Goal: Task Accomplishment & Management: Use online tool/utility

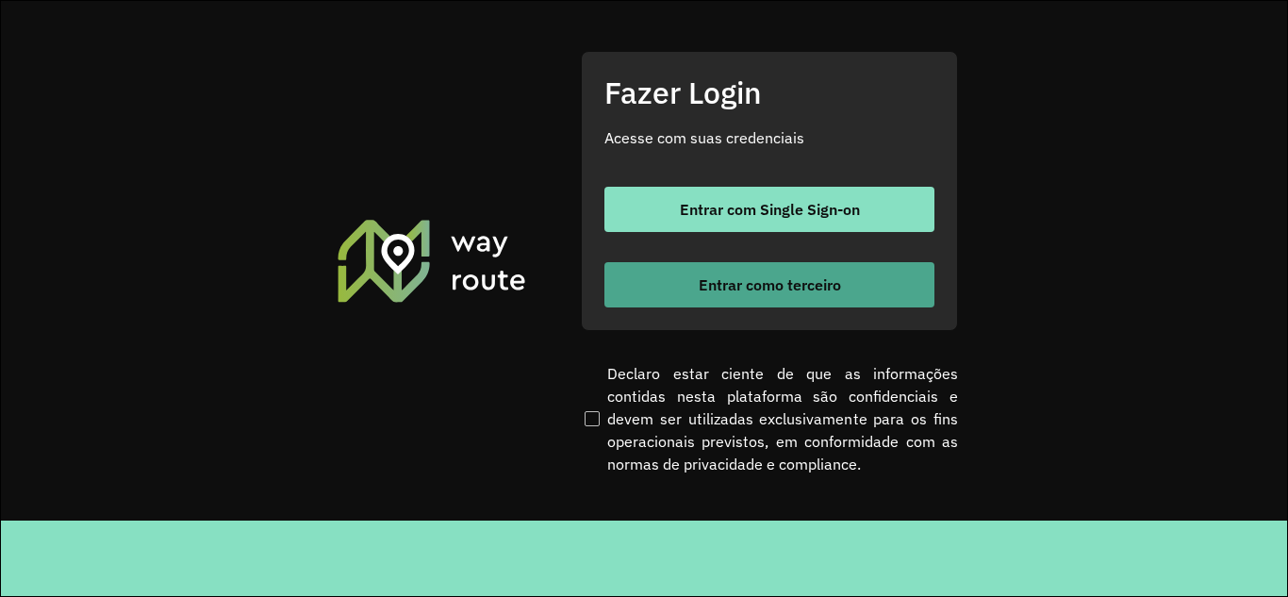
click at [755, 302] on button "Entrar como terceiro" at bounding box center [769, 284] width 330 height 45
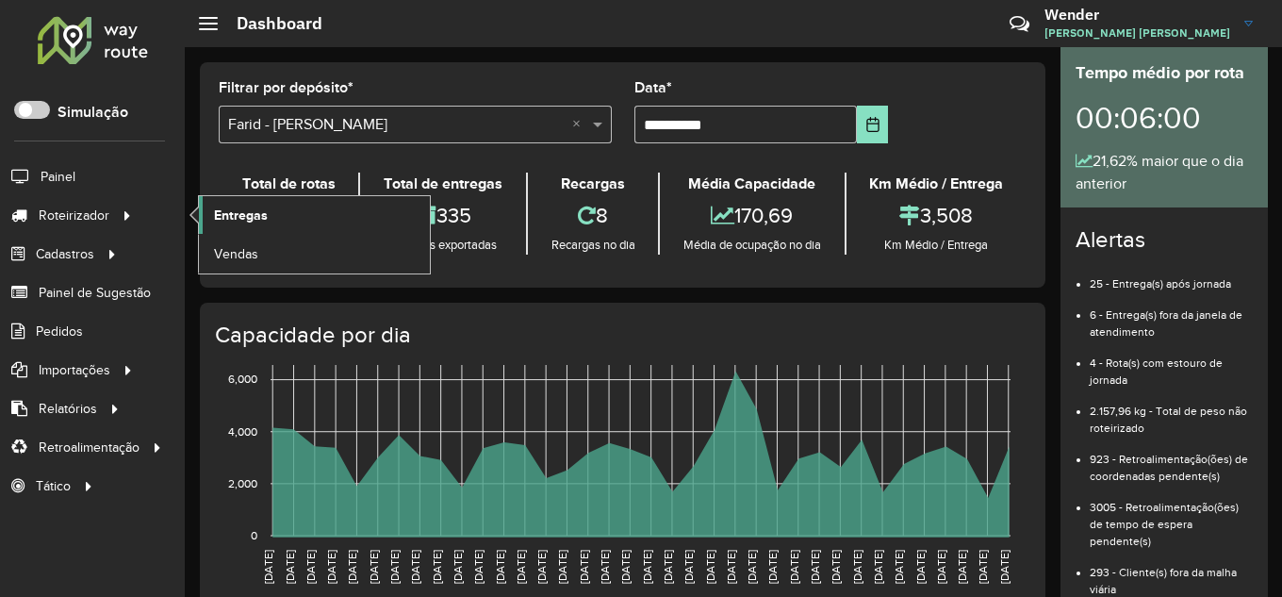
click at [248, 206] on span "Entregas" at bounding box center [241, 216] width 54 height 20
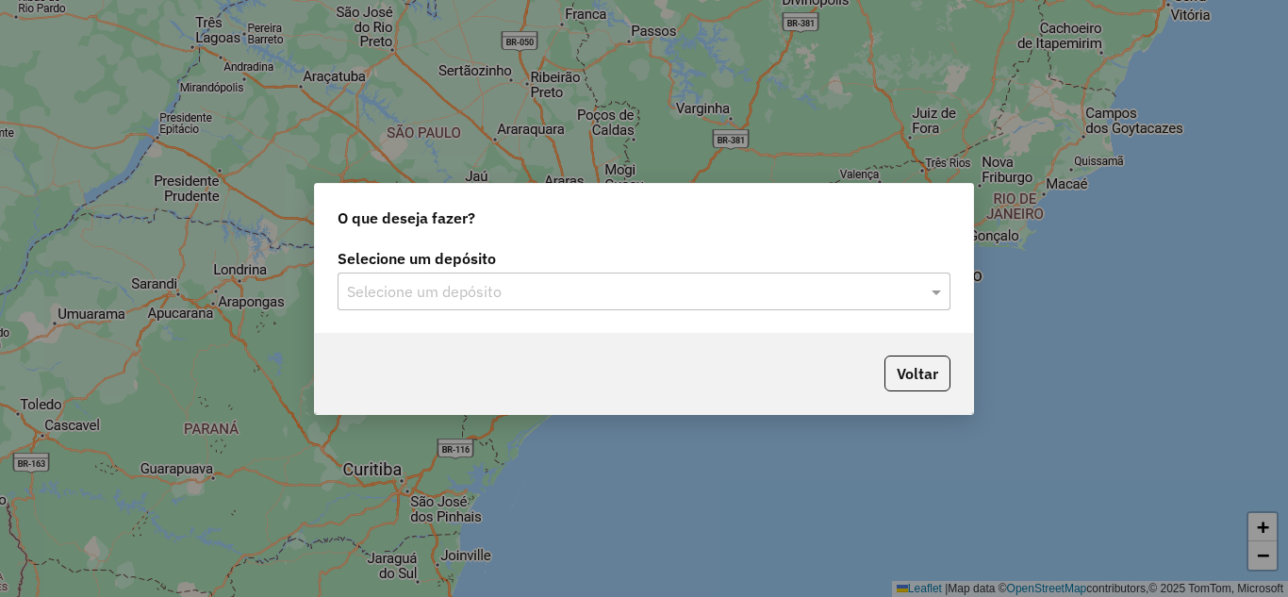
click at [649, 273] on div "Selecione um depósito" at bounding box center [643, 291] width 613 height 38
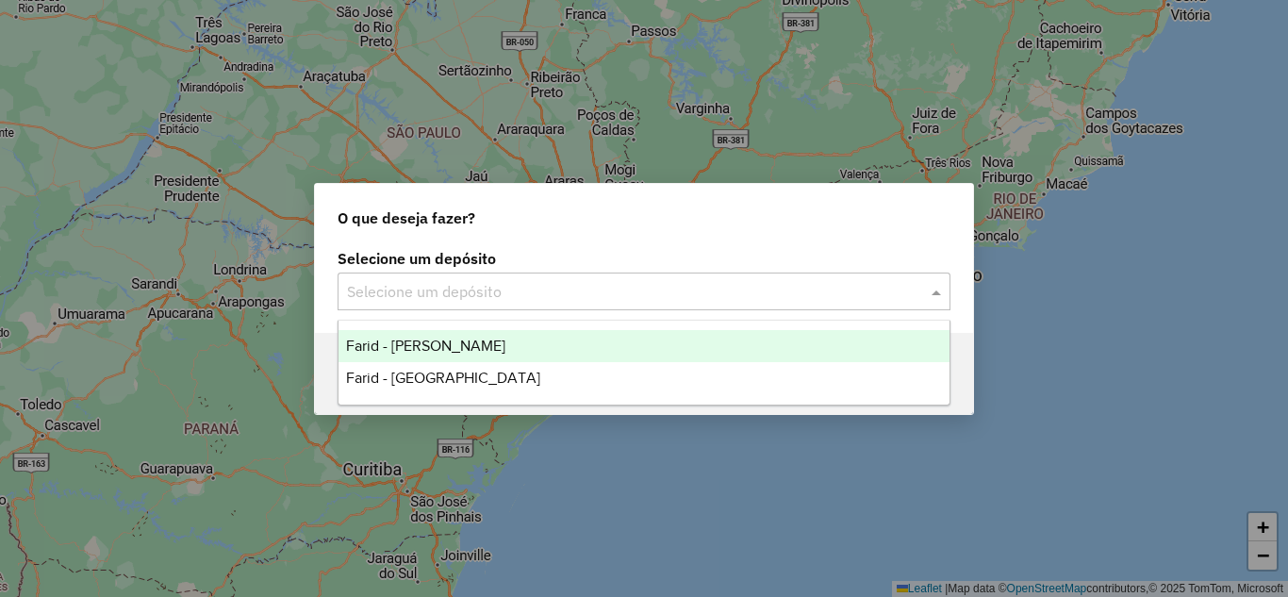
click at [461, 347] on span "Farid - [PERSON_NAME]" at bounding box center [425, 345] width 159 height 16
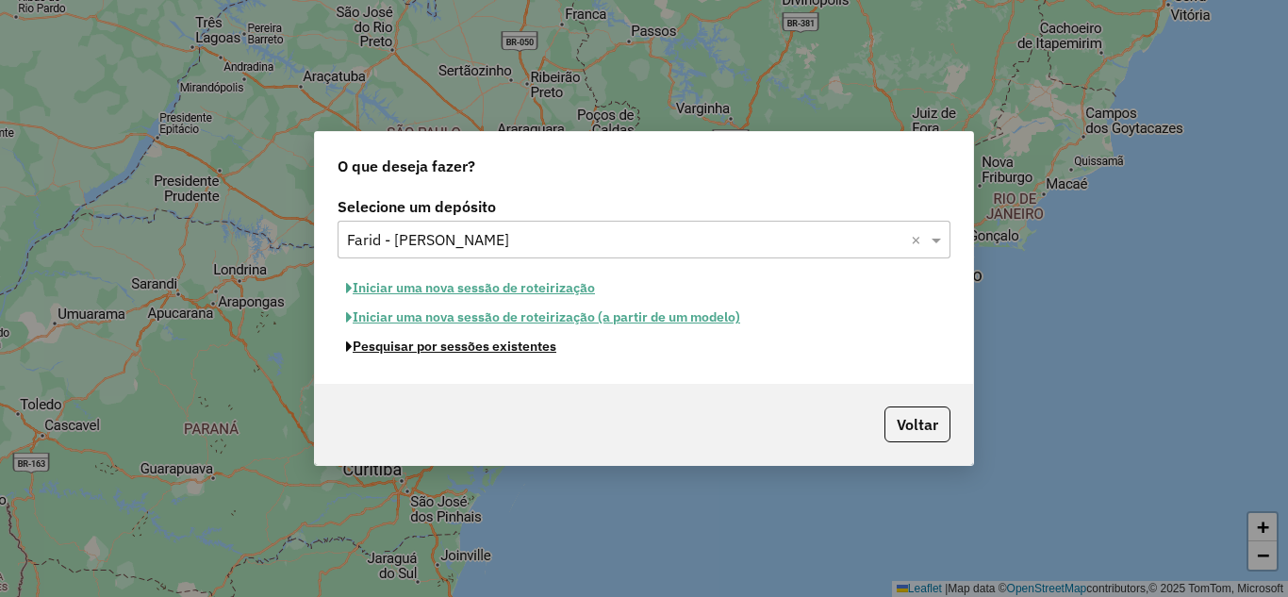
click at [458, 348] on button "Pesquisar por sessões existentes" at bounding box center [450, 346] width 227 height 29
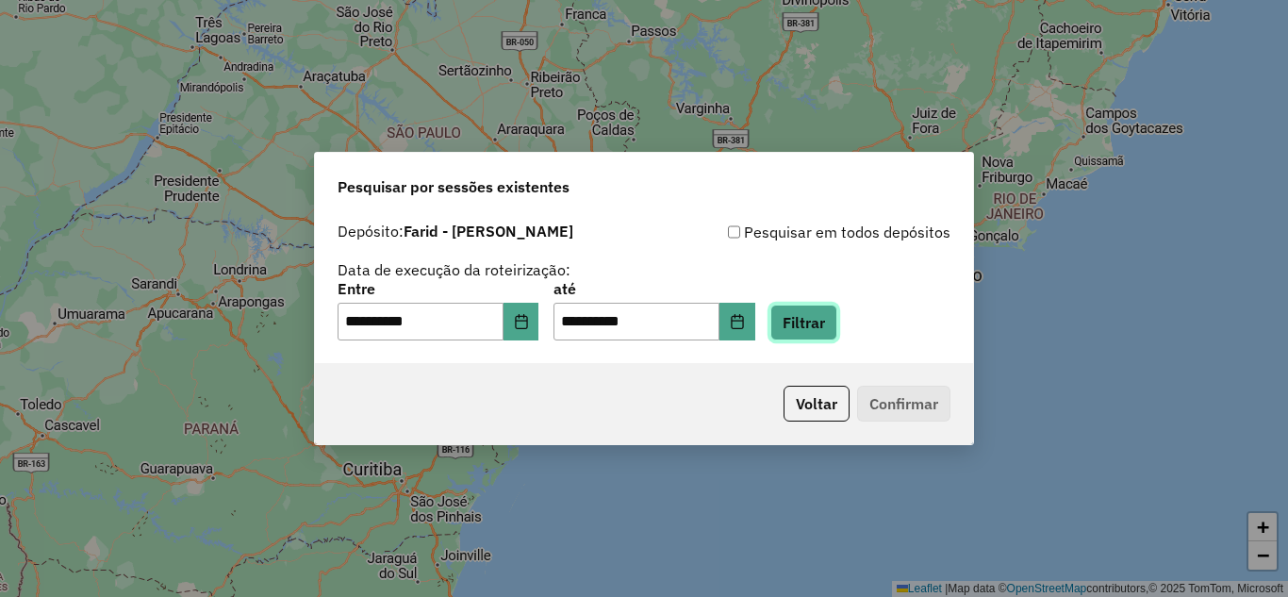
click at [802, 329] on button "Filtrar" at bounding box center [803, 322] width 67 height 36
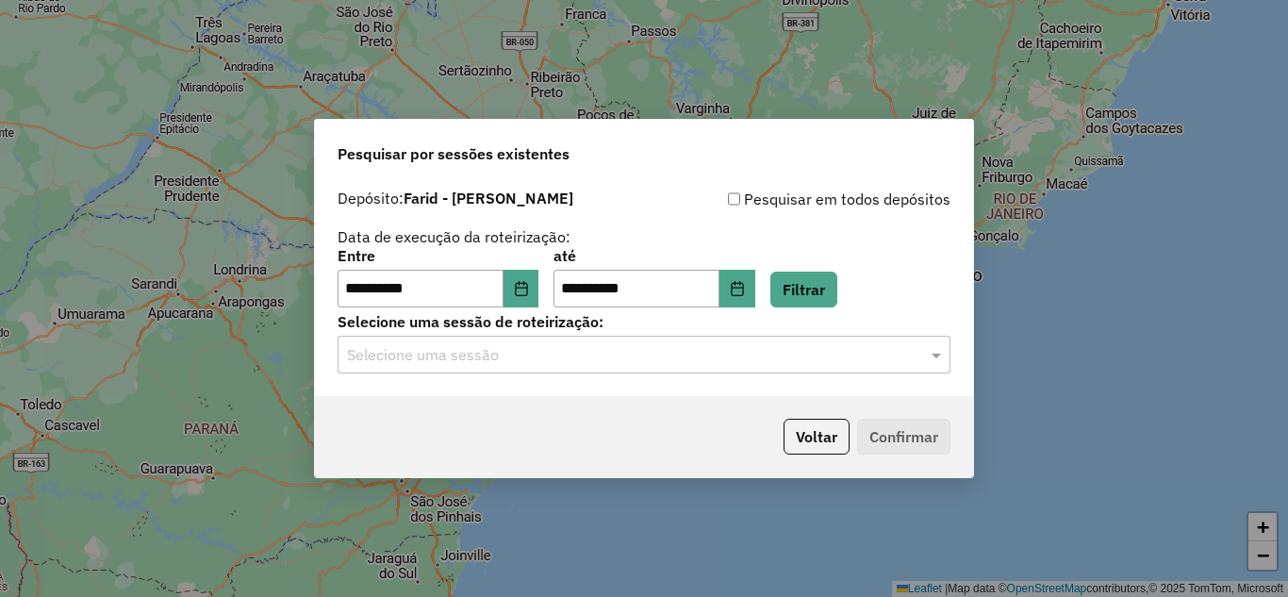
click at [519, 360] on input "text" at bounding box center [625, 355] width 556 height 23
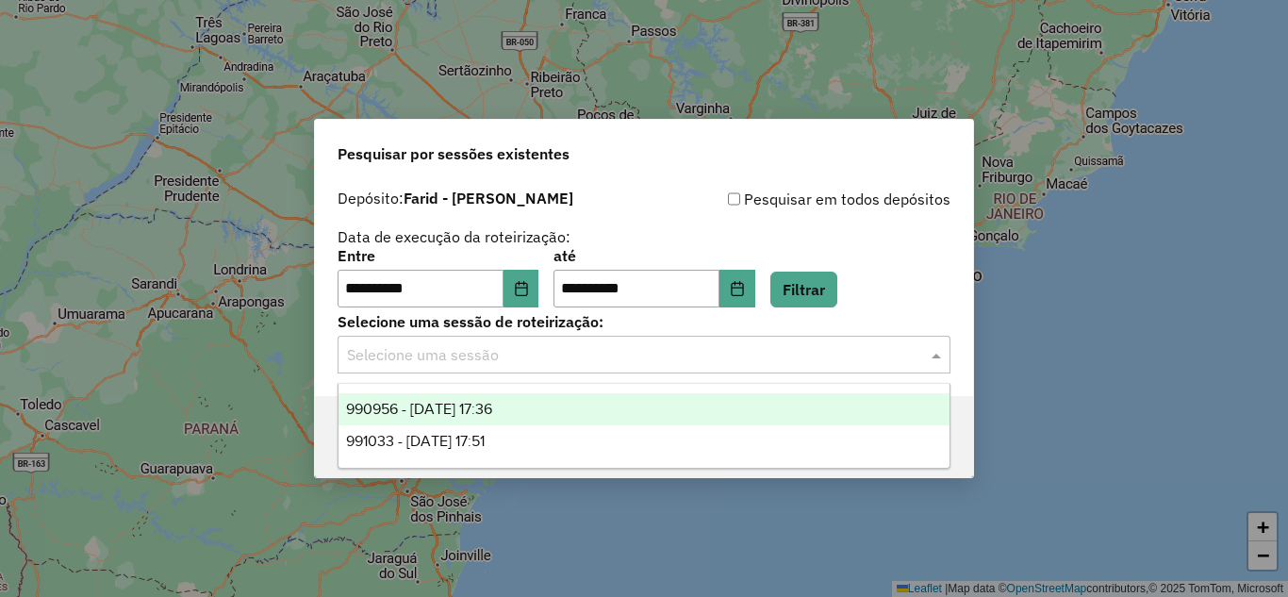
click at [492, 402] on span "990956 - 19/08/2025 17:36" at bounding box center [419, 409] width 146 height 16
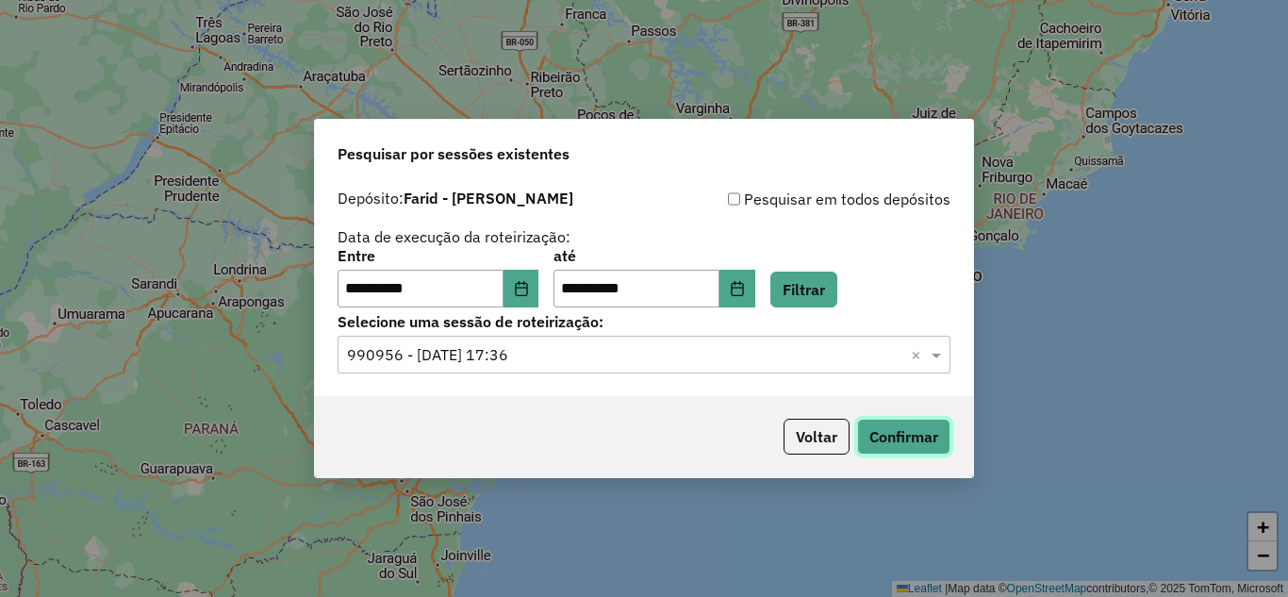
click at [927, 427] on button "Confirmar" at bounding box center [903, 437] width 93 height 36
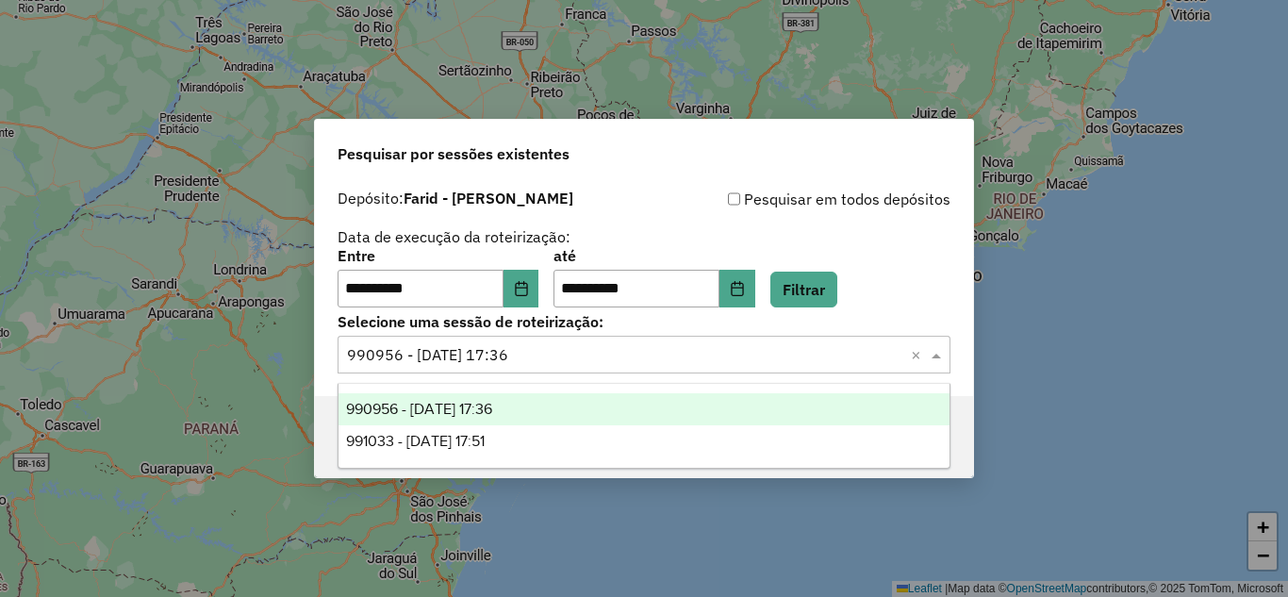
click at [571, 344] on input "text" at bounding box center [625, 355] width 556 height 23
click at [522, 441] on div "991033 - 19/08/2025 17:51" at bounding box center [643, 441] width 611 height 32
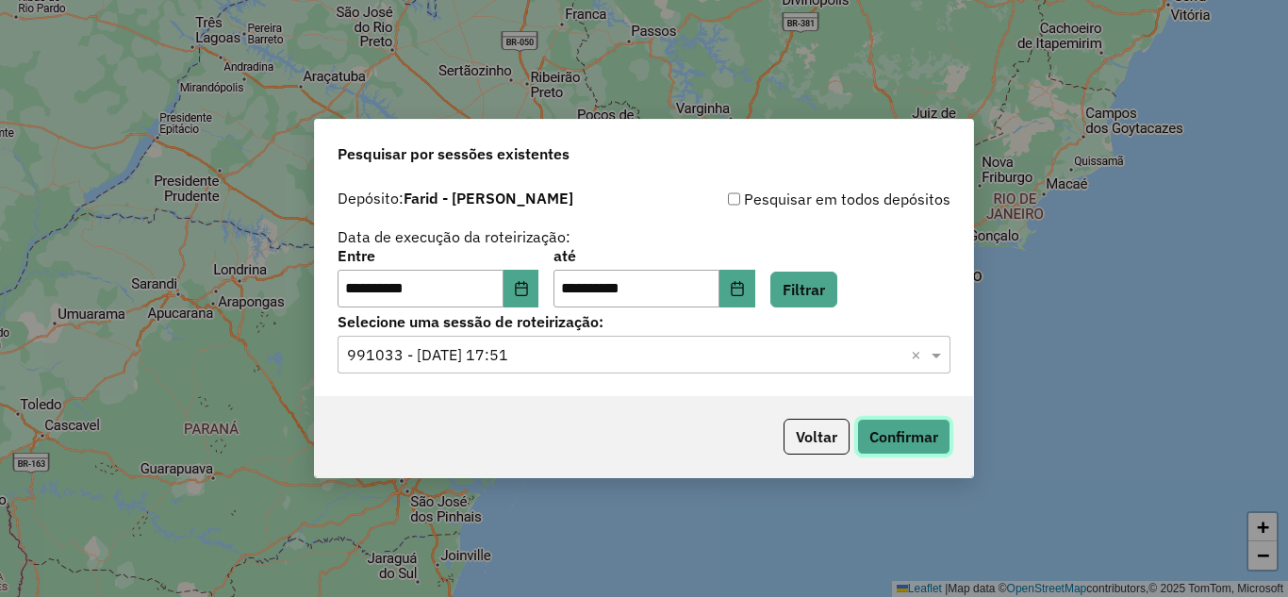
click at [913, 446] on button "Confirmar" at bounding box center [903, 437] width 93 height 36
